Goal: Find specific page/section: Find specific page/section

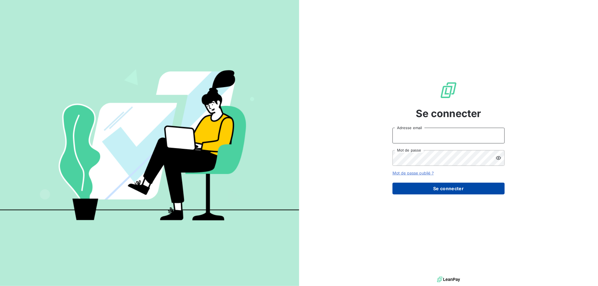
type input "[EMAIL_ADDRESS][DOMAIN_NAME]"
click at [439, 190] on button "Se connecter" at bounding box center [449, 189] width 112 height 12
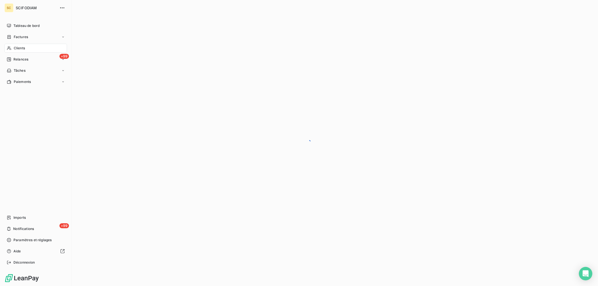
click at [20, 48] on span "Clients" at bounding box center [19, 48] width 11 height 5
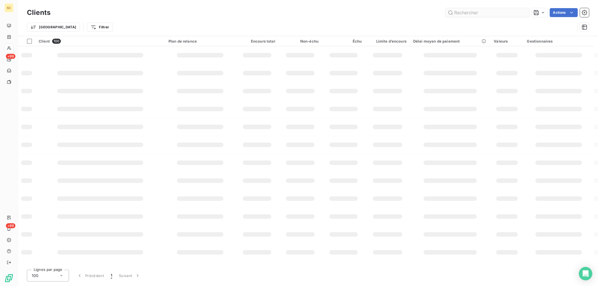
click at [466, 14] on input "text" at bounding box center [487, 12] width 84 height 9
type input "obj"
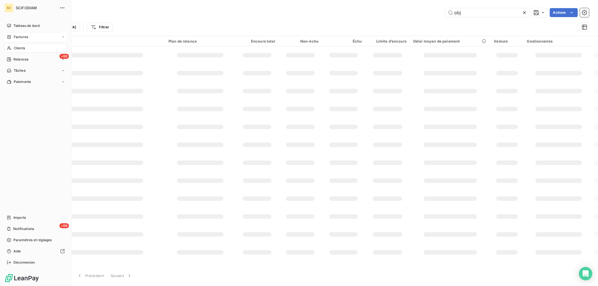
click at [12, 35] on div "Factures" at bounding box center [17, 36] width 21 height 5
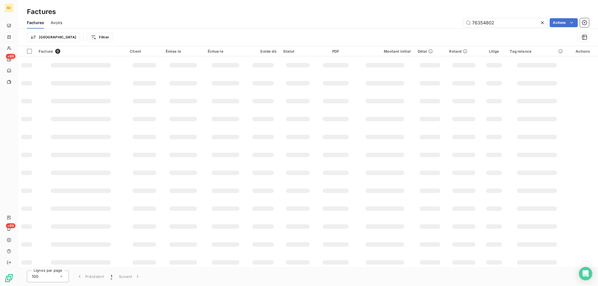
type input "76354802"
click at [542, 21] on icon at bounding box center [543, 23] width 6 height 6
click at [508, 24] on input "text" at bounding box center [505, 22] width 84 height 9
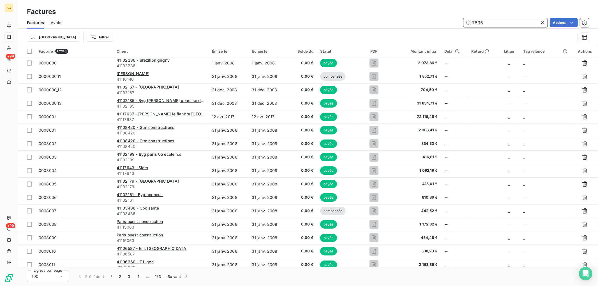
type input "7635"
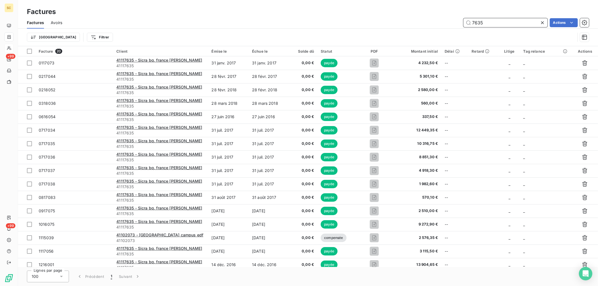
click at [488, 24] on input "7635" at bounding box center [505, 22] width 84 height 9
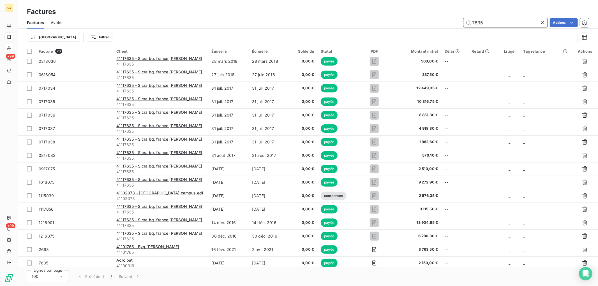
scroll to position [58, 0]
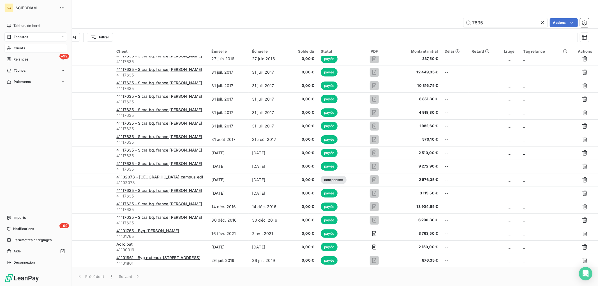
click at [13, 37] on div "Factures" at bounding box center [17, 36] width 21 height 5
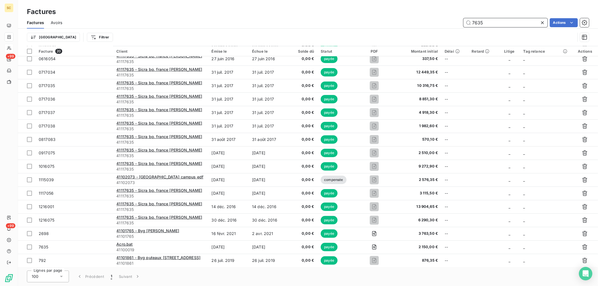
click at [491, 24] on input "7635" at bounding box center [505, 22] width 84 height 9
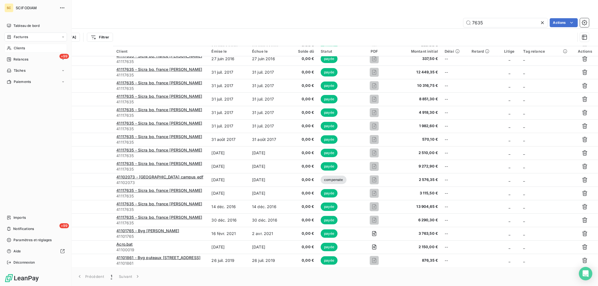
click at [29, 50] on div "Clients" at bounding box center [35, 48] width 63 height 9
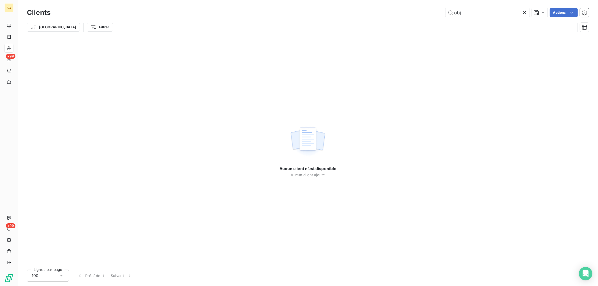
drag, startPoint x: 437, startPoint y: 10, endPoint x: 388, endPoint y: 9, distance: 49.4
click at [388, 9] on div "obj Actions" at bounding box center [323, 12] width 532 height 9
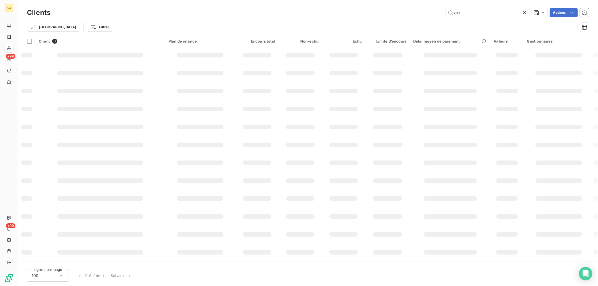
type input "acr"
